Goal: Task Accomplishment & Management: Manage account settings

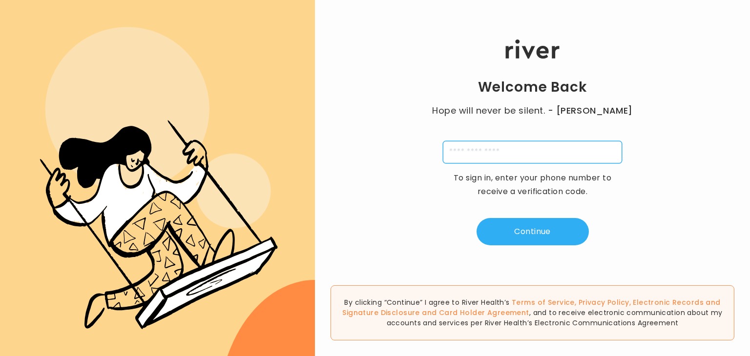
click at [514, 152] on input "tel" at bounding box center [532, 152] width 179 height 22
type input "**********"
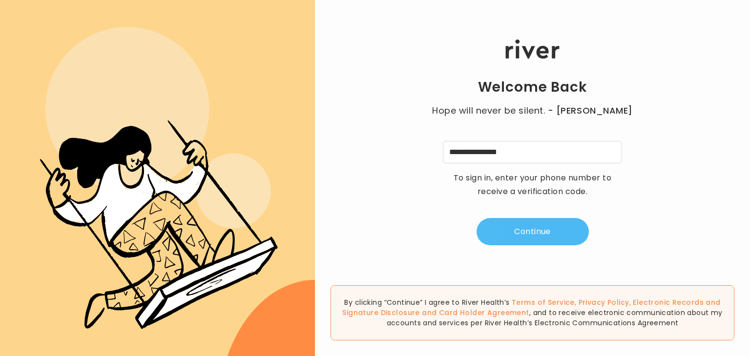
click at [515, 219] on button "Continue" at bounding box center [533, 231] width 112 height 27
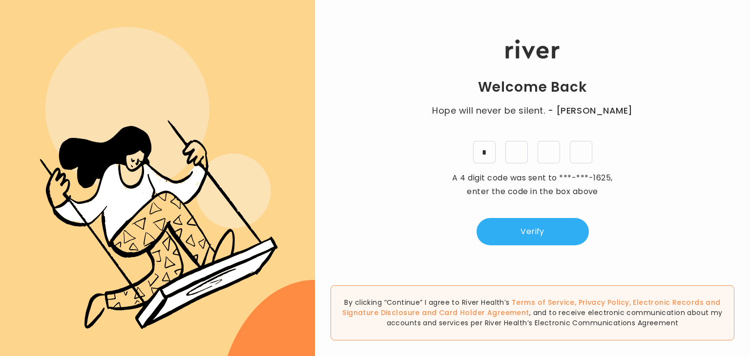
type input "*"
click at [543, 231] on button "Verify" at bounding box center [533, 231] width 112 height 27
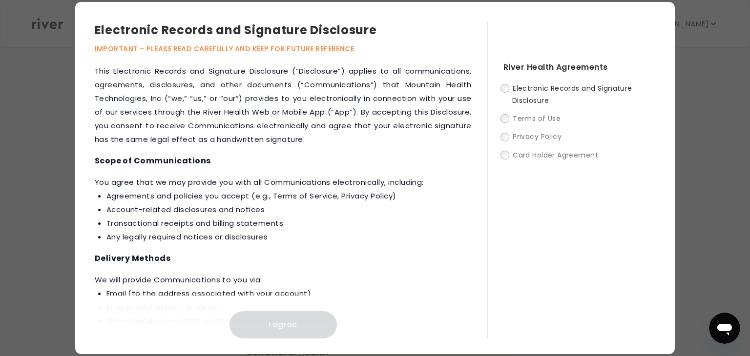
click at [514, 102] on span "Electronic Records and Signature Disclosure" at bounding box center [572, 94] width 120 height 22
click at [505, 93] on label "Electronic Records and Signature Disclosure" at bounding box center [579, 94] width 152 height 24
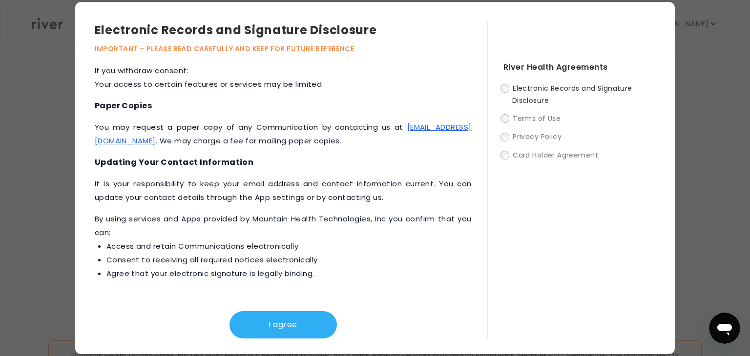
scroll to position [322, 0]
click at [311, 309] on div "I agree" at bounding box center [283, 317] width 377 height 43
click at [307, 321] on button "I agree" at bounding box center [282, 325] width 107 height 27
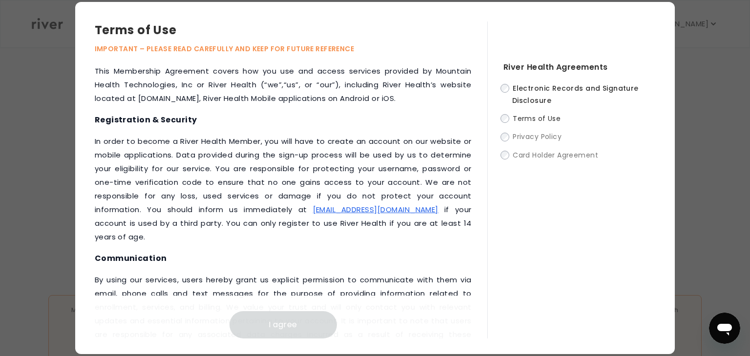
scroll to position [1297, 0]
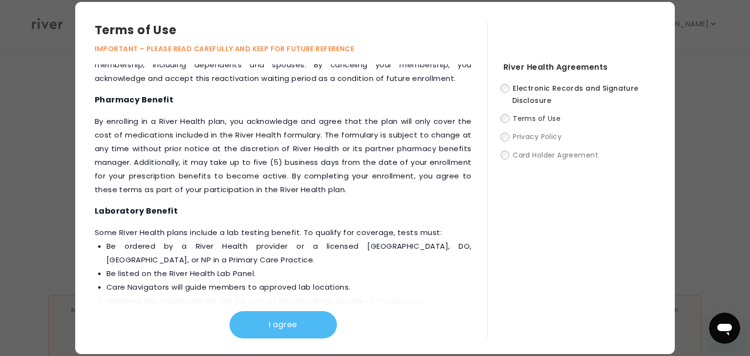
click at [330, 325] on button "I agree" at bounding box center [282, 325] width 107 height 27
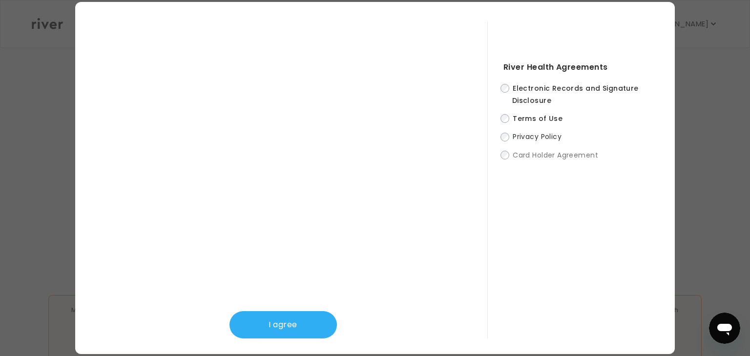
scroll to position [342, 0]
click at [278, 328] on button "I agree" at bounding box center [282, 325] width 107 height 27
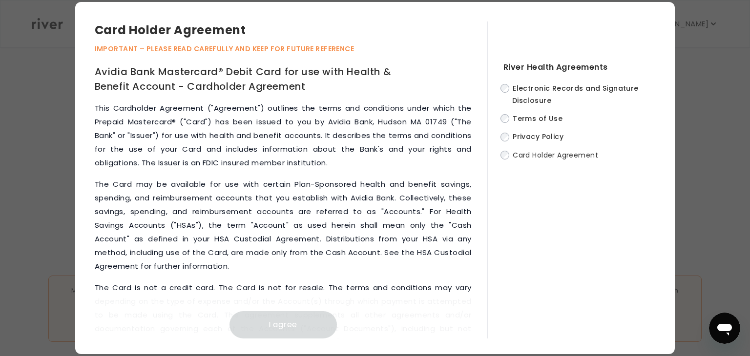
scroll to position [4819, 0]
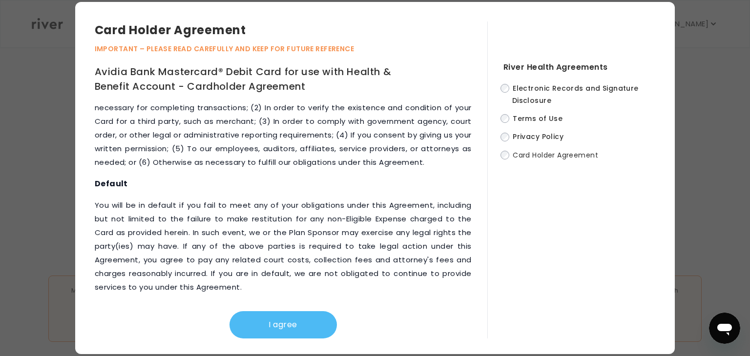
click at [295, 314] on button "I agree" at bounding box center [282, 325] width 107 height 27
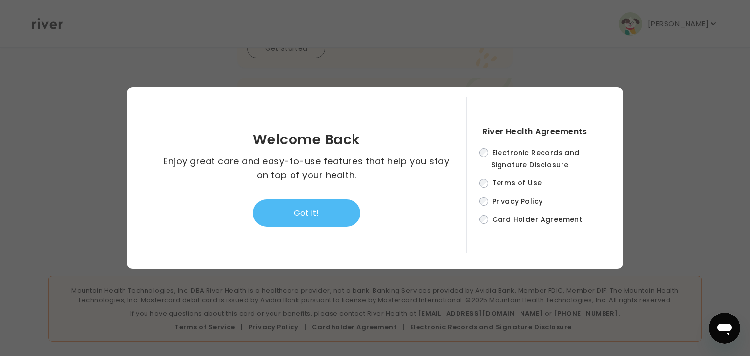
click at [341, 204] on button "Got it!" at bounding box center [306, 213] width 107 height 27
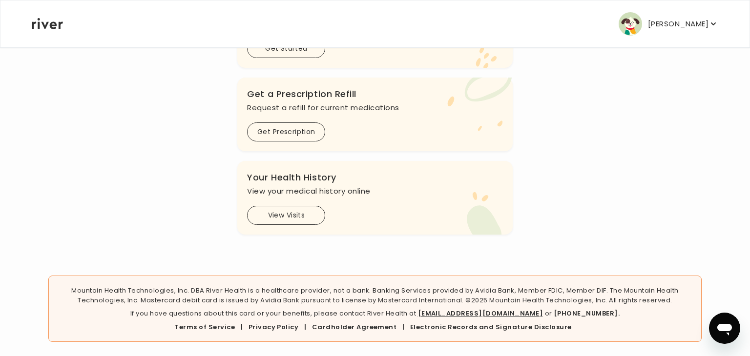
scroll to position [0, 0]
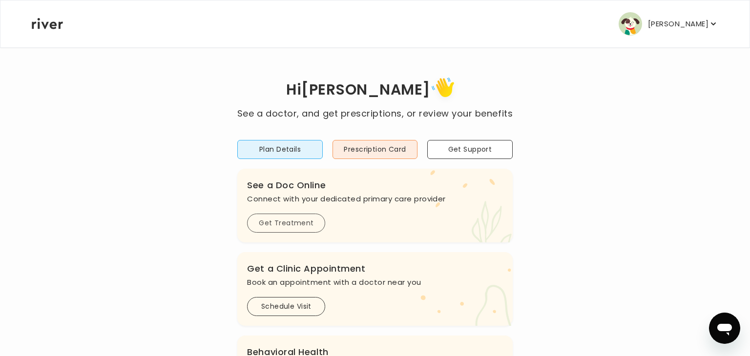
click at [307, 226] on button "Get Treatment" at bounding box center [286, 223] width 78 height 19
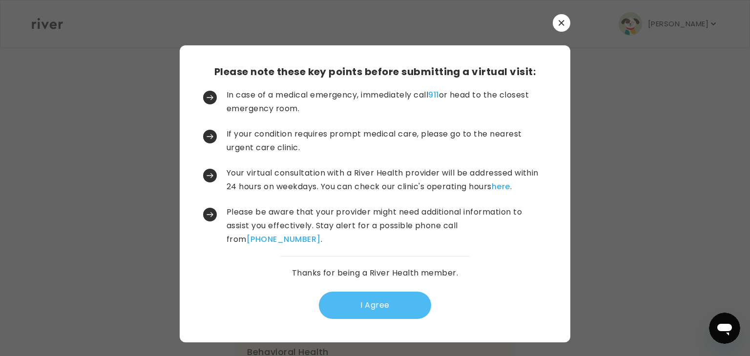
click at [369, 313] on button "I Agree" at bounding box center [375, 305] width 112 height 27
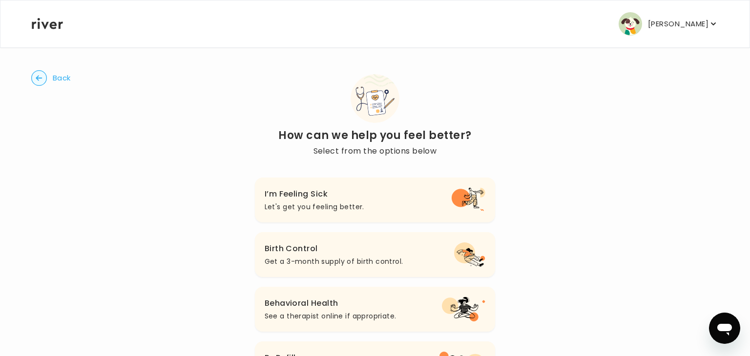
click at [51, 82] on button "Back" at bounding box center [51, 78] width 40 height 16
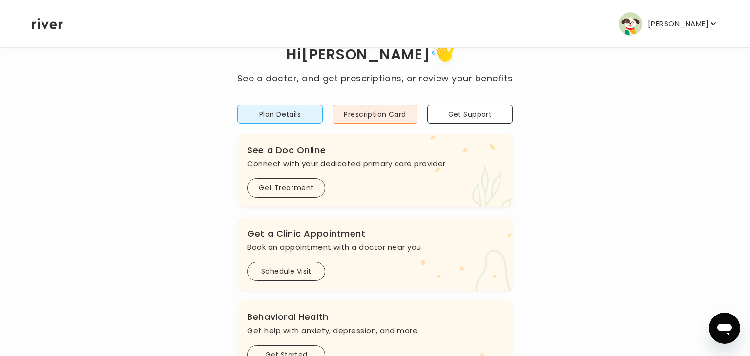
scroll to position [39, 0]
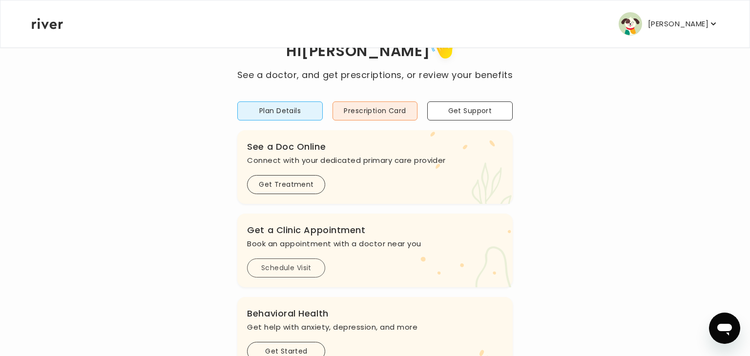
click at [297, 269] on button "Schedule Visit" at bounding box center [286, 268] width 78 height 19
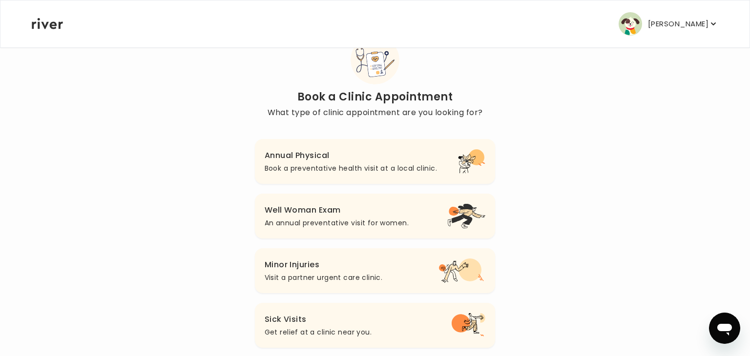
click at [316, 159] on h3 "Annual Physical" at bounding box center [351, 156] width 172 height 14
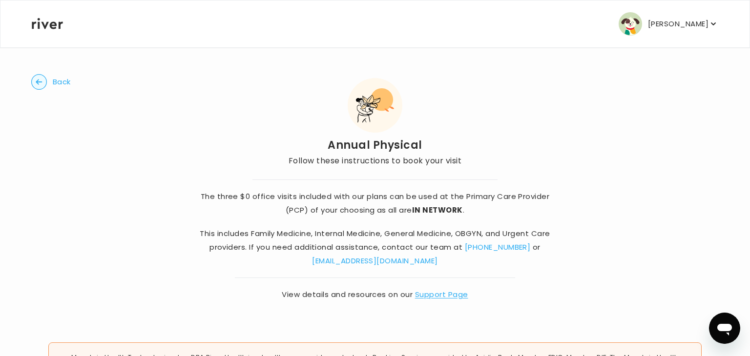
click at [677, 34] on button "[PERSON_NAME]" at bounding box center [669, 23] width 100 height 23
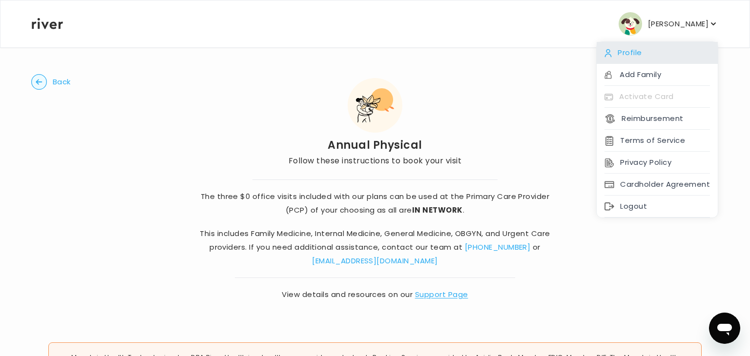
click at [625, 57] on div "Profile" at bounding box center [657, 53] width 121 height 22
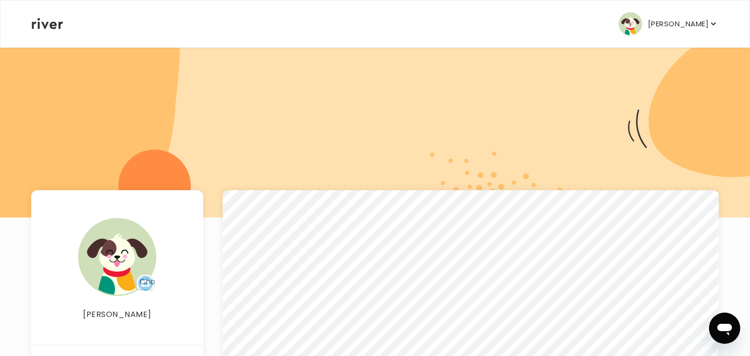
click at [625, 57] on div at bounding box center [375, 132] width 750 height 171
click at [659, 27] on p "[PERSON_NAME]" at bounding box center [678, 24] width 61 height 14
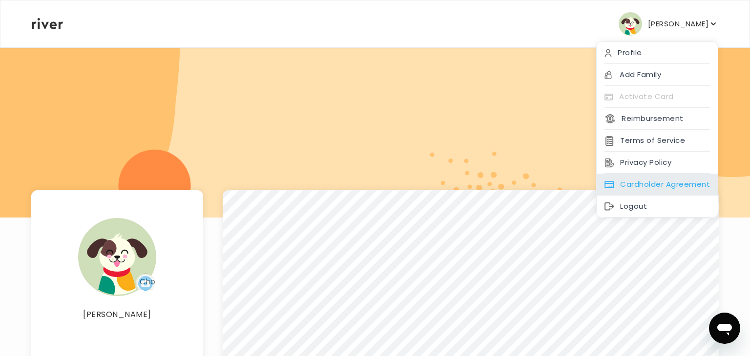
click at [669, 187] on div "Cardholder Agreement" at bounding box center [657, 185] width 121 height 22
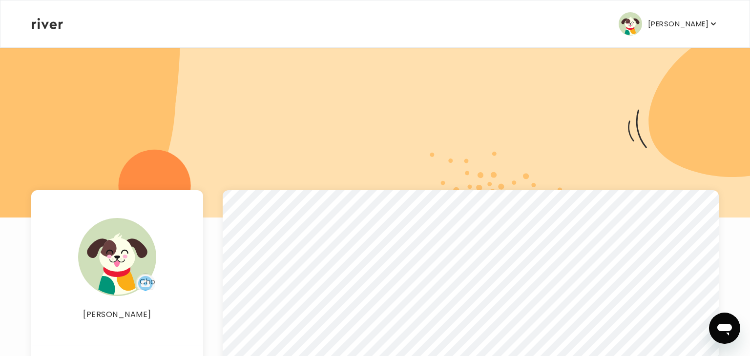
click at [669, 15] on button "[PERSON_NAME]" at bounding box center [669, 23] width 100 height 23
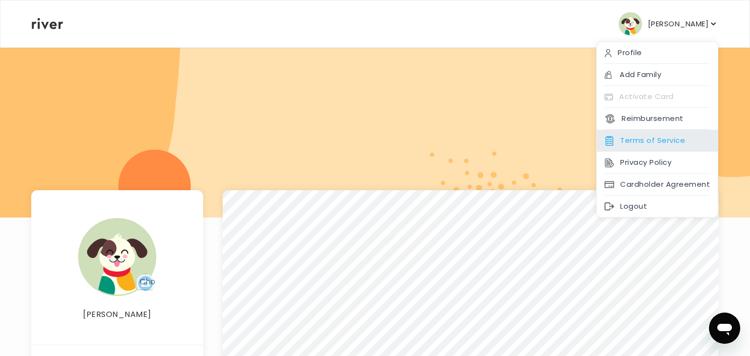
click at [659, 143] on div "Terms of Service" at bounding box center [657, 141] width 121 height 22
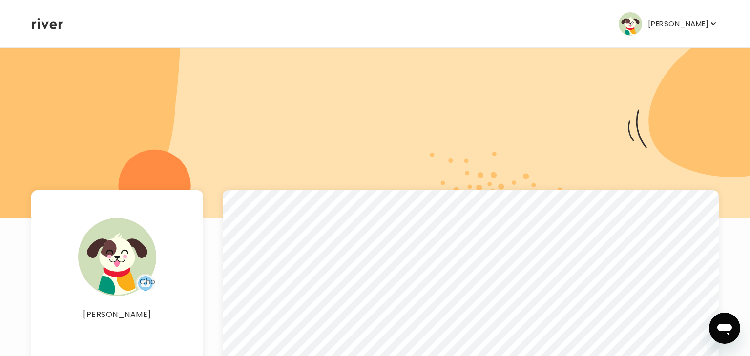
click at [662, 21] on p "[PERSON_NAME]" at bounding box center [678, 24] width 61 height 14
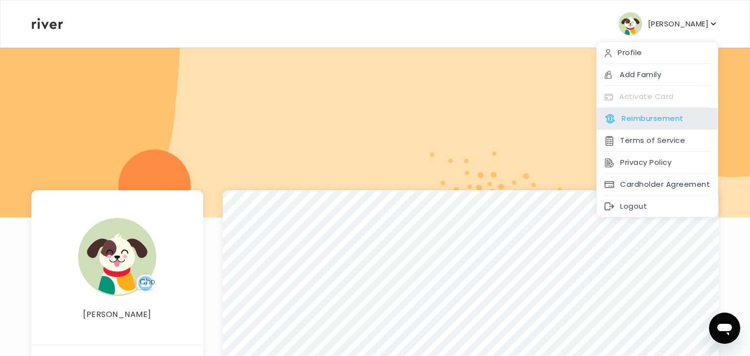
click at [621, 122] on button "Reimbursement" at bounding box center [643, 119] width 79 height 14
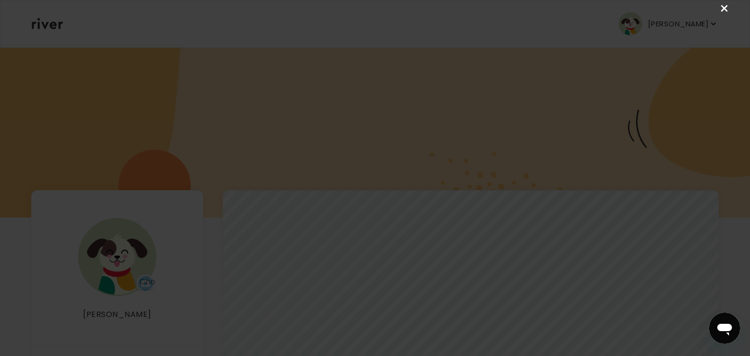
click at [727, 8] on link "×" at bounding box center [725, 9] width 12 height 12
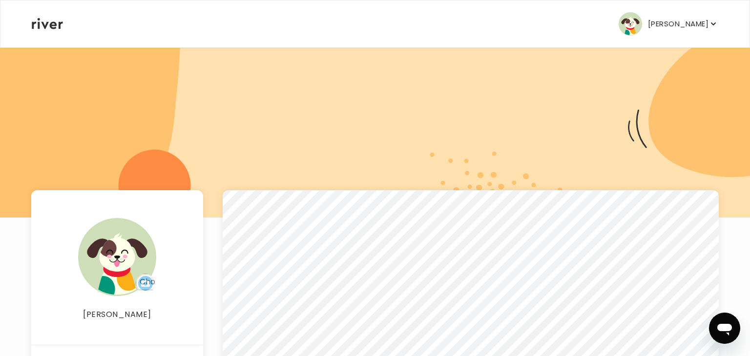
click at [47, 28] on icon at bounding box center [47, 23] width 31 height 11
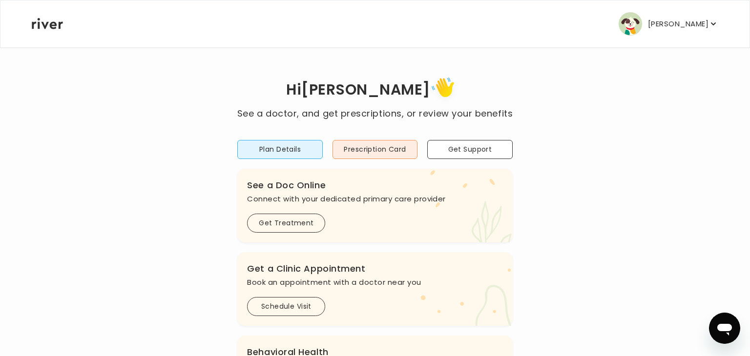
click at [636, 26] on img "button" at bounding box center [630, 23] width 23 height 23
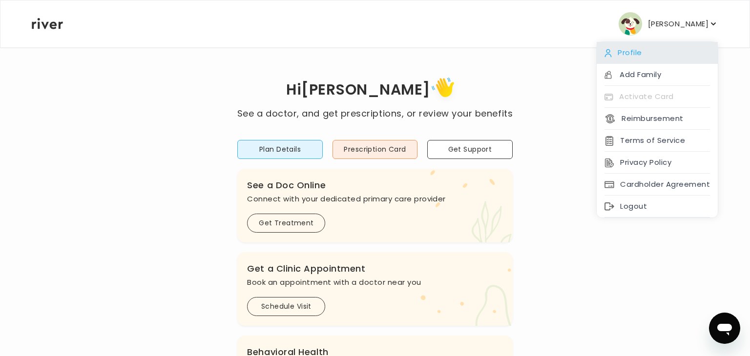
click at [634, 56] on div "Profile" at bounding box center [657, 53] width 121 height 22
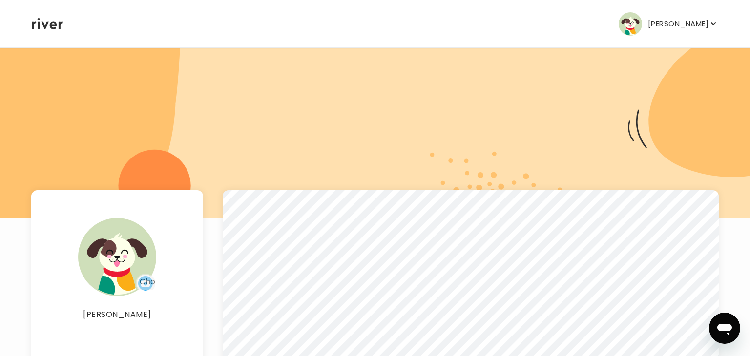
click at [677, 35] on button "[PERSON_NAME]" at bounding box center [669, 23] width 100 height 23
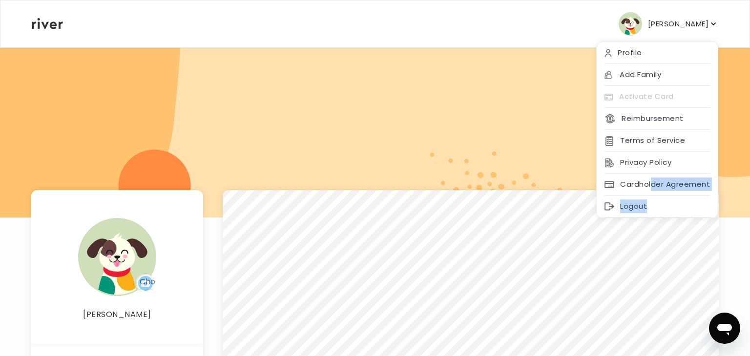
drag, startPoint x: 652, startPoint y: 184, endPoint x: 421, endPoint y: 188, distance: 231.5
click at [421, 188] on div "[PERSON_NAME] Profile Add Family Activate Card Reimbursement Terms of Service P…" at bounding box center [375, 280] width 750 height 560
click at [421, 188] on div at bounding box center [375, 132] width 750 height 171
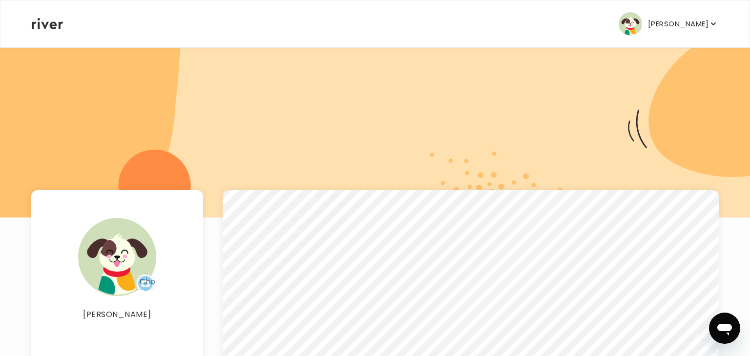
click at [33, 33] on div "[PERSON_NAME] Profile Add Family Activate Card Reimbursement Terms of Service P…" at bounding box center [375, 23] width 687 height 47
click at [40, 29] on icon at bounding box center [47, 23] width 31 height 11
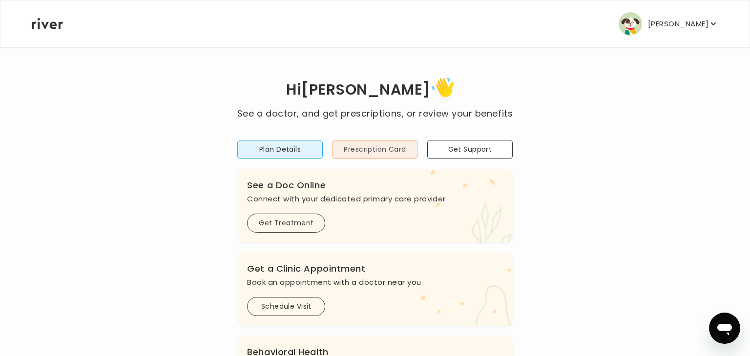
click at [399, 158] on button "Prescription Card" at bounding box center [375, 149] width 85 height 19
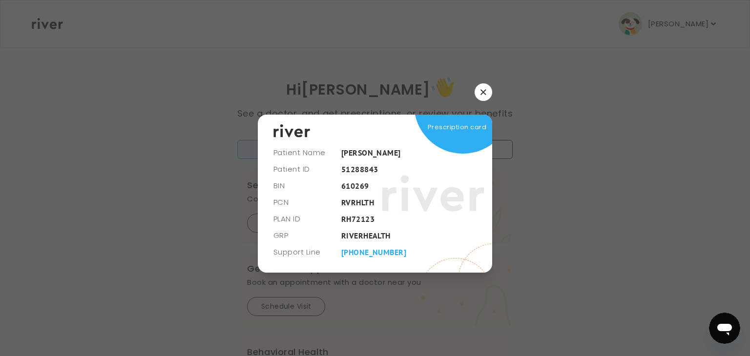
click at [481, 91] on icon "button" at bounding box center [483, 92] width 6 height 6
